Goal: Task Accomplishment & Management: Use online tool/utility

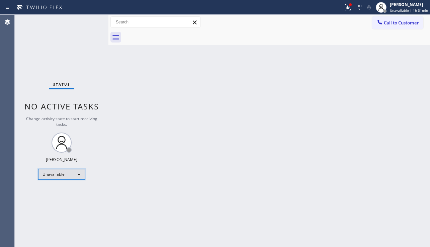
click at [61, 174] on div "Unavailable" at bounding box center [61, 174] width 47 height 11
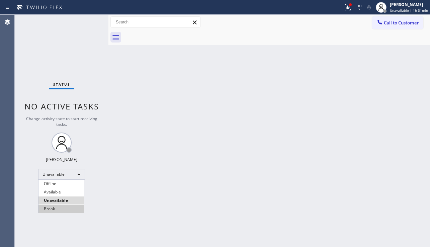
click at [59, 206] on li "Break" at bounding box center [61, 209] width 46 height 8
click at [134, 206] on div "Back to Dashboard Change Sender ID Customers Technicians Select a contact Outbo…" at bounding box center [269, 131] width 322 height 232
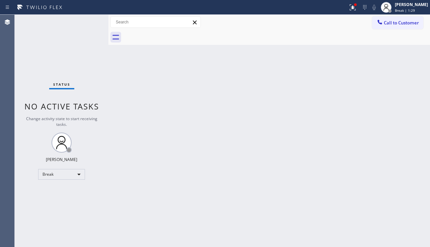
click at [387, 173] on div "Back to Dashboard Change Sender ID Customers Technicians Select a contact Outbo…" at bounding box center [269, 131] width 322 height 232
click at [174, 188] on div "Back to Dashboard Change Sender ID Customers Technicians Select a contact Outbo…" at bounding box center [269, 131] width 322 height 232
click at [349, 10] on icon at bounding box center [353, 7] width 8 height 8
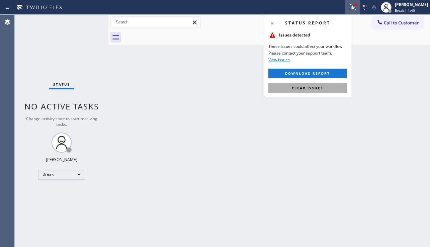
click at [310, 90] on button "Clear issues" at bounding box center [307, 87] width 78 height 9
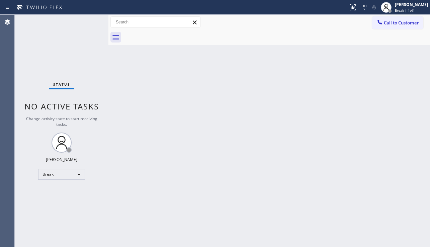
drag, startPoint x: 297, startPoint y: 102, endPoint x: 329, endPoint y: 113, distance: 34.1
click at [299, 103] on div "Back to Dashboard Change Sender ID Customers Technicians Select a contact Outbo…" at bounding box center [269, 131] width 322 height 232
click at [376, 157] on div "Back to Dashboard Change Sender ID Customers Technicians Select a contact Outbo…" at bounding box center [269, 131] width 322 height 232
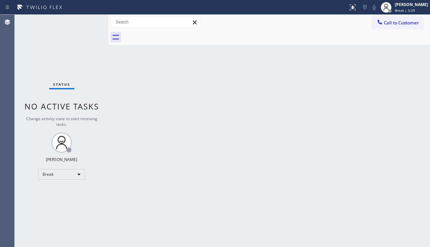
click at [376, 157] on div "Back to Dashboard Change Sender ID Customers Technicians Select a contact Outbo…" at bounding box center [269, 131] width 322 height 232
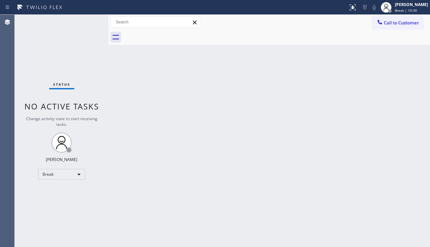
click at [376, 157] on div "Back to Dashboard Change Sender ID Customers Technicians Select a contact Outbo…" at bounding box center [269, 131] width 322 height 232
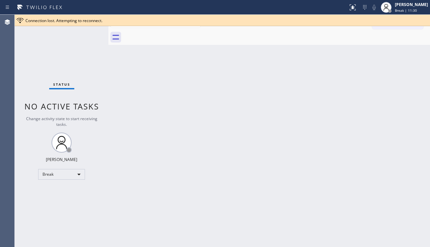
click at [376, 157] on div "Back to Dashboard Change Sender ID Customers Technicians Select a contact Outbo…" at bounding box center [269, 131] width 322 height 232
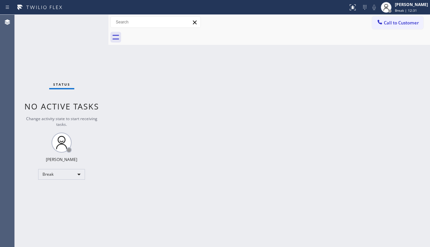
click at [376, 157] on div "Back to Dashboard Change Sender ID Customers Technicians Select a contact Outbo…" at bounding box center [269, 131] width 322 height 232
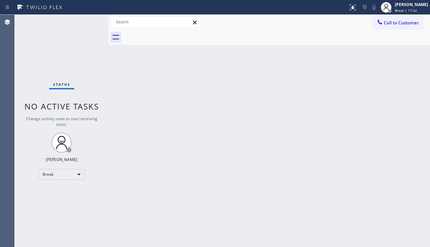
click at [376, 157] on div "Back to Dashboard Change Sender ID Customers Technicians Select a contact Outbo…" at bounding box center [269, 131] width 322 height 232
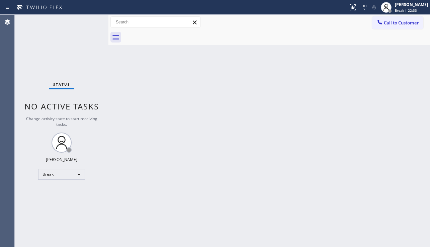
click at [376, 157] on div "Back to Dashboard Change Sender ID Customers Technicians Select a contact Outbo…" at bounding box center [269, 131] width 322 height 232
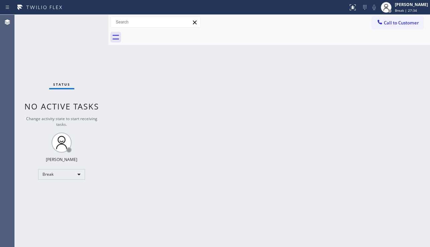
click at [376, 157] on div "Back to Dashboard Change Sender ID Customers Technicians Select a contact Outbo…" at bounding box center [269, 131] width 322 height 232
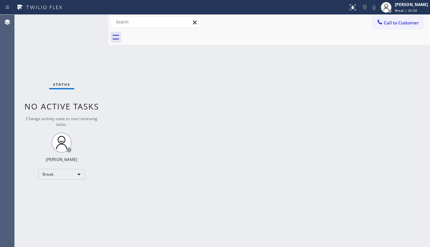
click at [376, 157] on div "Back to Dashboard Change Sender ID Customers Technicians Select a contact Outbo…" at bounding box center [269, 131] width 322 height 232
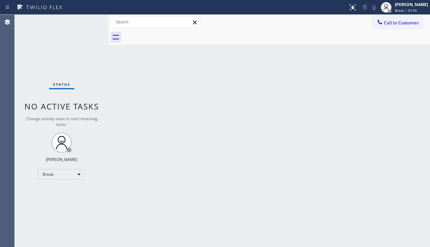
click at [376, 157] on div "Back to Dashboard Change Sender ID Customers Technicians Select a contact Outbo…" at bounding box center [269, 131] width 322 height 232
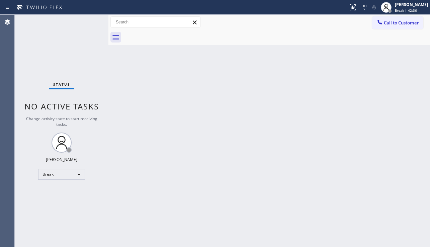
click at [376, 157] on div "Back to Dashboard Change Sender ID Customers Technicians Select a contact Outbo…" at bounding box center [269, 131] width 322 height 232
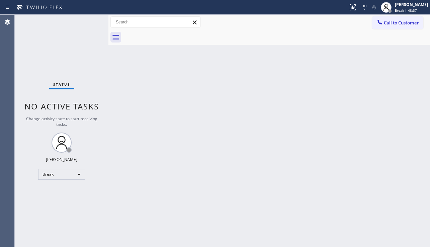
click at [376, 157] on div "Back to Dashboard Change Sender ID Customers Technicians Select a contact Outbo…" at bounding box center [269, 131] width 322 height 232
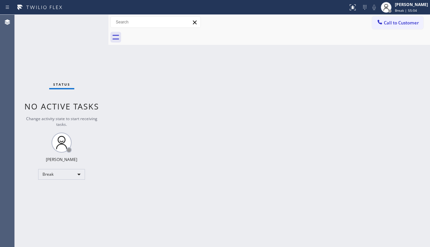
click at [385, 172] on div "Back to Dashboard Change Sender ID Customers Technicians Select a contact Outbo…" at bounding box center [269, 131] width 322 height 232
click at [78, 175] on div "Break" at bounding box center [61, 174] width 47 height 11
click at [70, 200] on li "Unavailable" at bounding box center [61, 200] width 46 height 8
click at [166, 206] on div "Back to Dashboard Change Sender ID Customers Technicians Select a contact Outbo…" at bounding box center [269, 131] width 322 height 232
click at [386, 166] on div "Back to Dashboard Change Sender ID Customers Technicians Select a contact Outbo…" at bounding box center [269, 131] width 322 height 232
